Goal: Find specific page/section: Find specific page/section

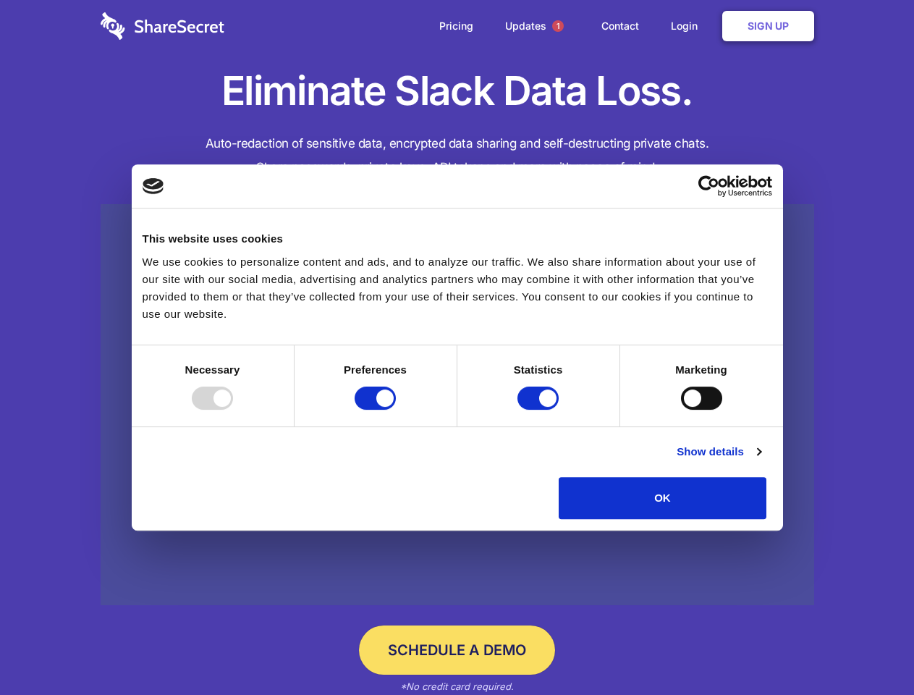
click at [233, 409] on div at bounding box center [212, 397] width 41 height 23
click at [396, 409] on input "Preferences" at bounding box center [374, 397] width 41 height 23
checkbox input "false"
click at [540, 409] on input "Statistics" at bounding box center [537, 397] width 41 height 23
checkbox input "false"
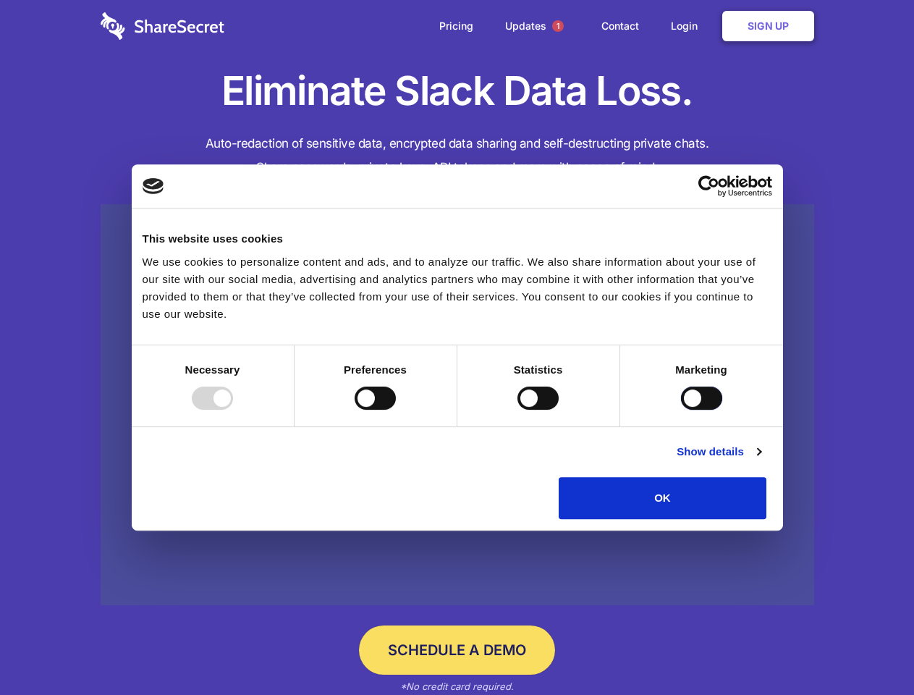
click at [681, 409] on input "Marketing" at bounding box center [701, 397] width 41 height 23
checkbox input "true"
click at [760, 460] on link "Show details" at bounding box center [718, 451] width 84 height 17
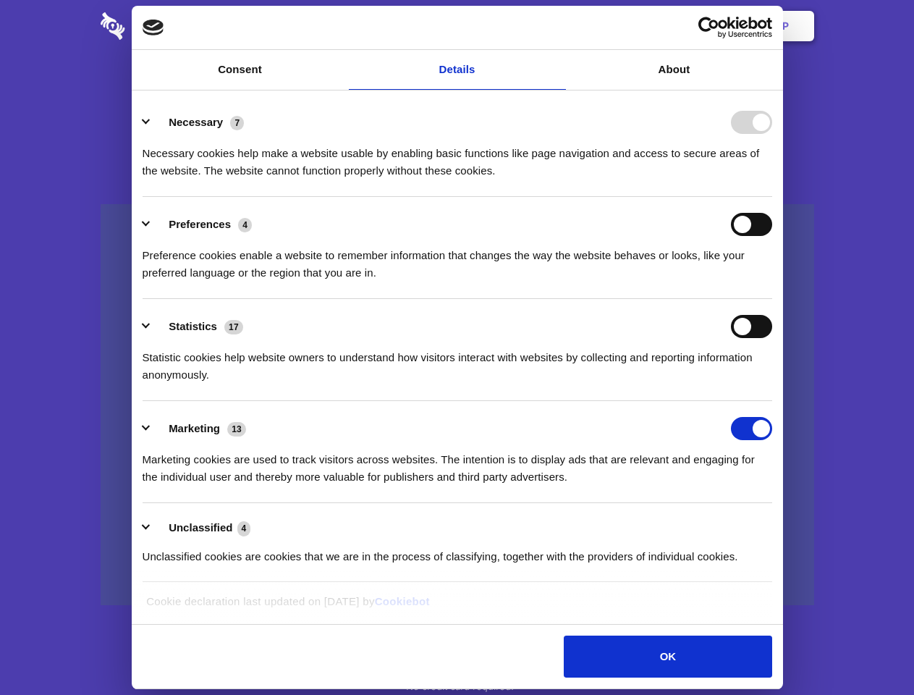
click at [772, 179] on div "Necessary cookies help make a website usable by enabling basic functions like p…" at bounding box center [457, 157] width 629 height 46
click at [557, 26] on span "1" at bounding box center [558, 26] width 12 height 12
